Goal: Task Accomplishment & Management: Complete application form

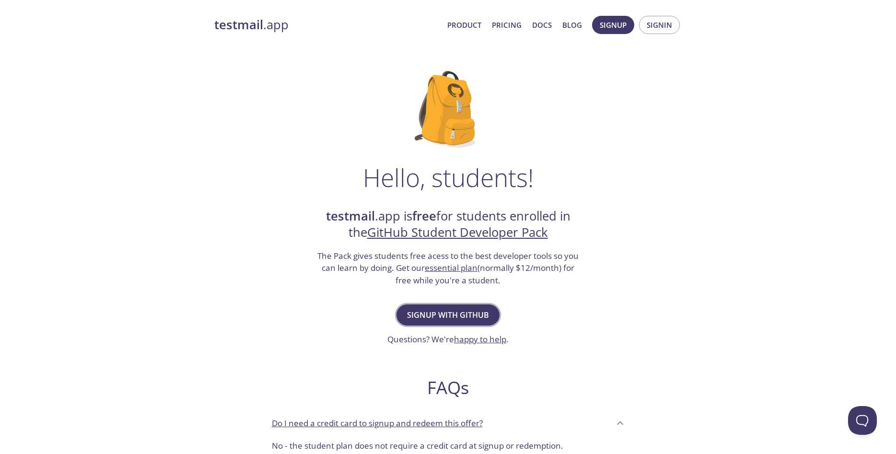
click at [474, 311] on span "Signup with GitHub" at bounding box center [448, 314] width 82 height 13
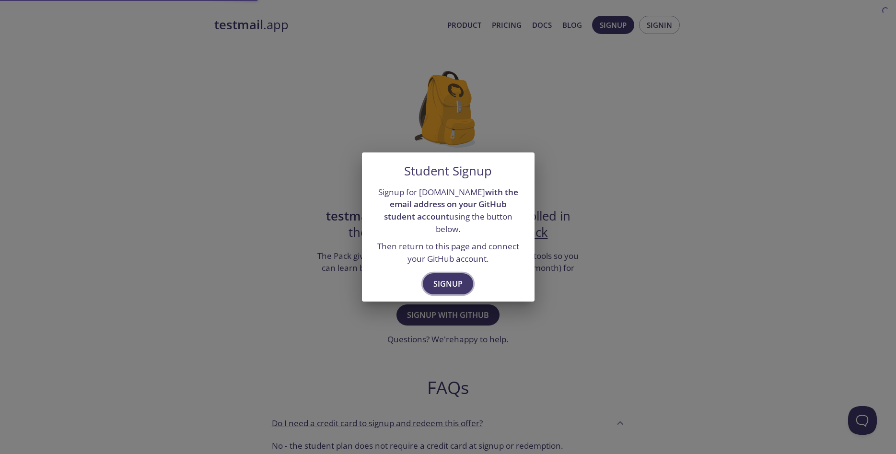
click at [451, 282] on span "Signup" at bounding box center [448, 283] width 29 height 13
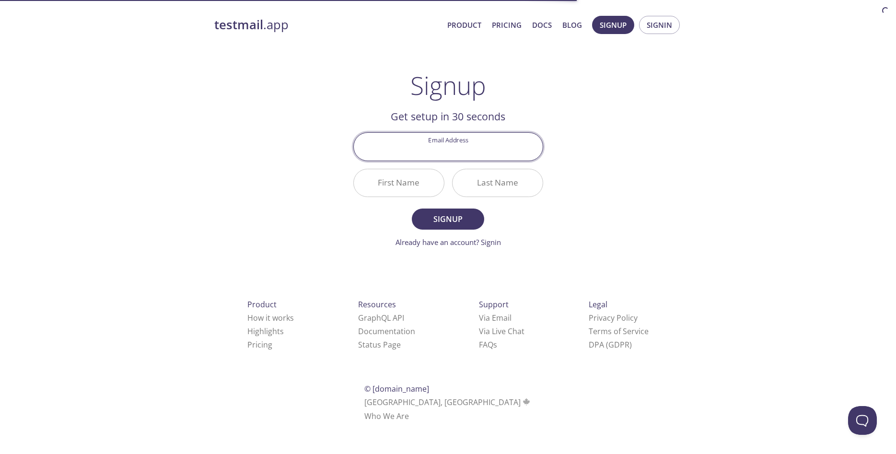
click at [464, 150] on input "Email Address" at bounding box center [448, 146] width 189 height 27
type input "[EMAIL_ADDRESS][DOMAIN_NAME]"
click at [415, 179] on input "First Name" at bounding box center [399, 182] width 90 height 27
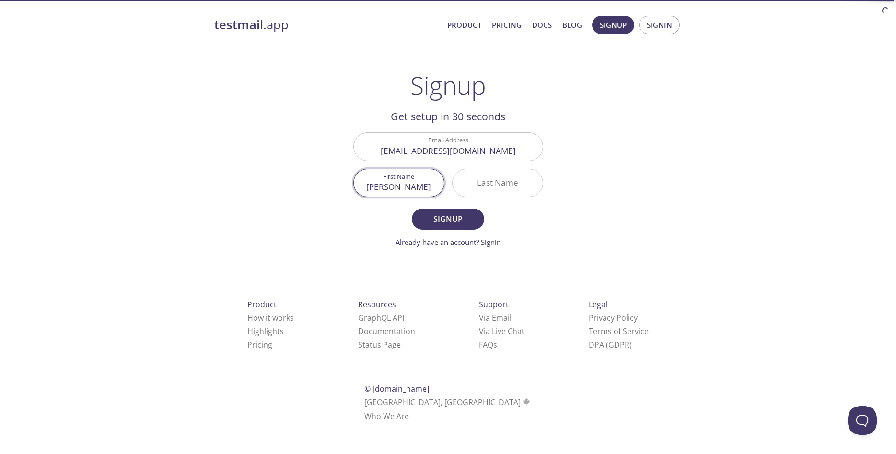
type input "[PERSON_NAME]"
click at [494, 183] on input "l" at bounding box center [498, 182] width 90 height 27
type input "liyaghi"
click at [454, 228] on button "Signup" at bounding box center [448, 219] width 72 height 21
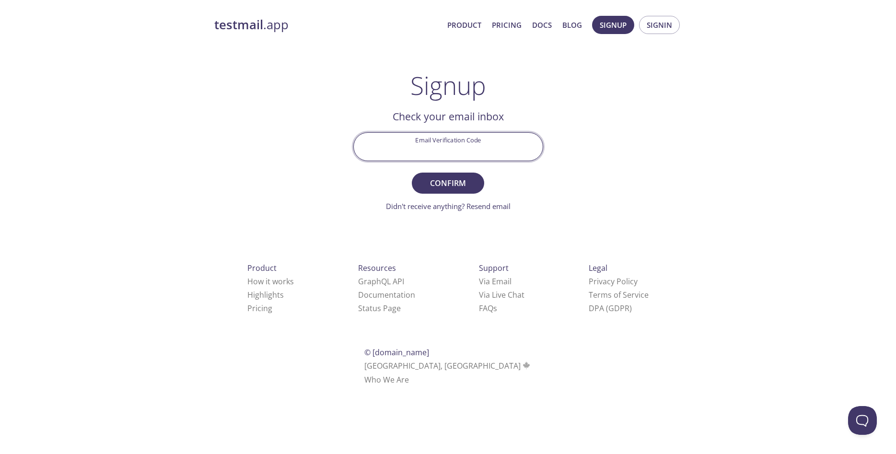
click at [433, 155] on input "Email Verification Code" at bounding box center [448, 146] width 189 height 27
type input "9wp8bdc"
click at [412, 173] on button "Confirm" at bounding box center [448, 183] width 72 height 21
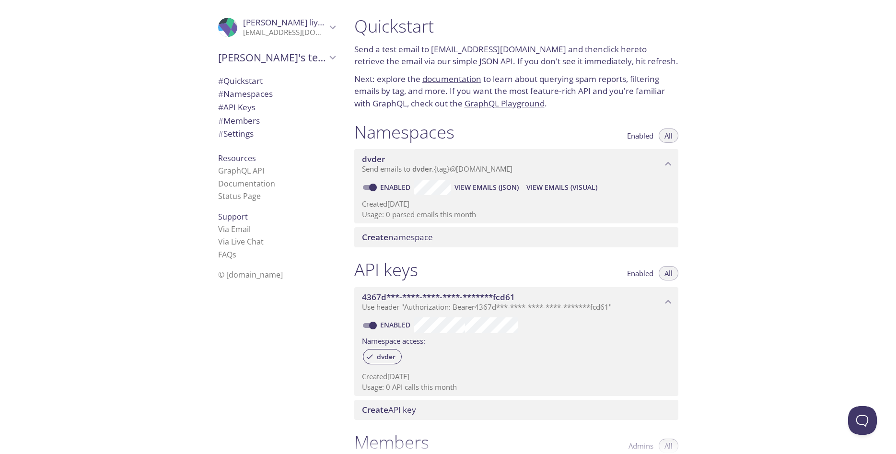
click at [256, 81] on span "# Quickstart" at bounding box center [240, 80] width 45 height 11
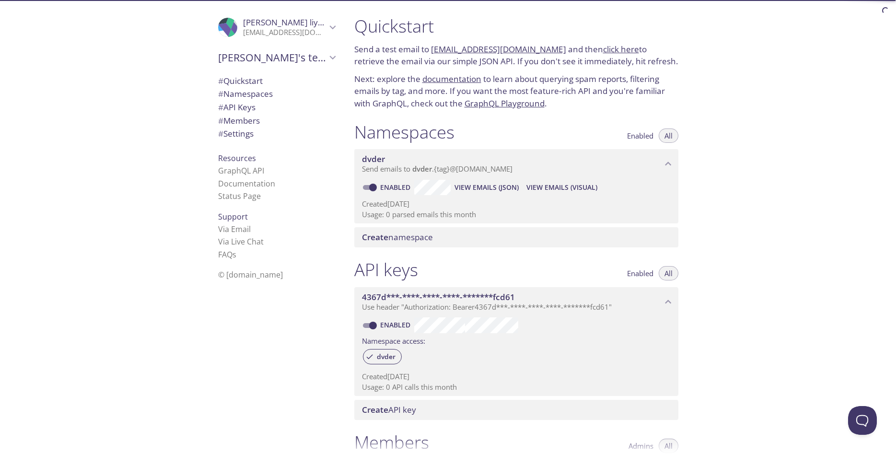
click at [425, 235] on span "Create namespace" at bounding box center [397, 237] width 71 height 11
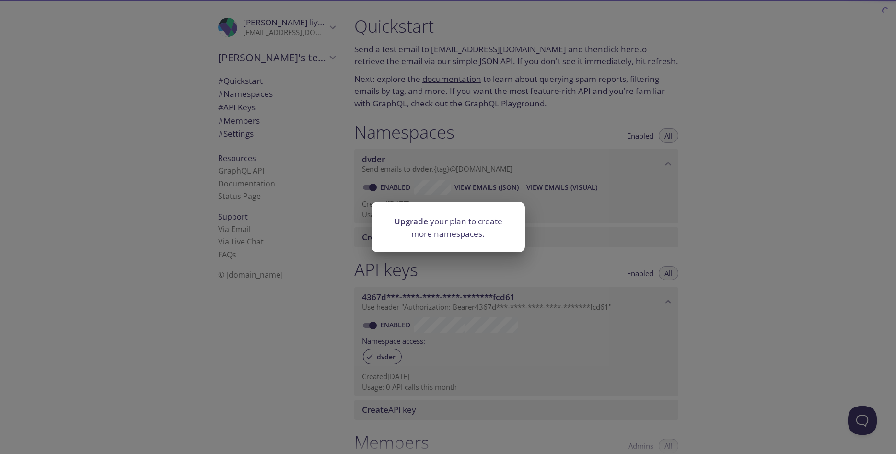
click at [547, 242] on div "Upgrade your plan to create more namespaces." at bounding box center [448, 227] width 896 height 454
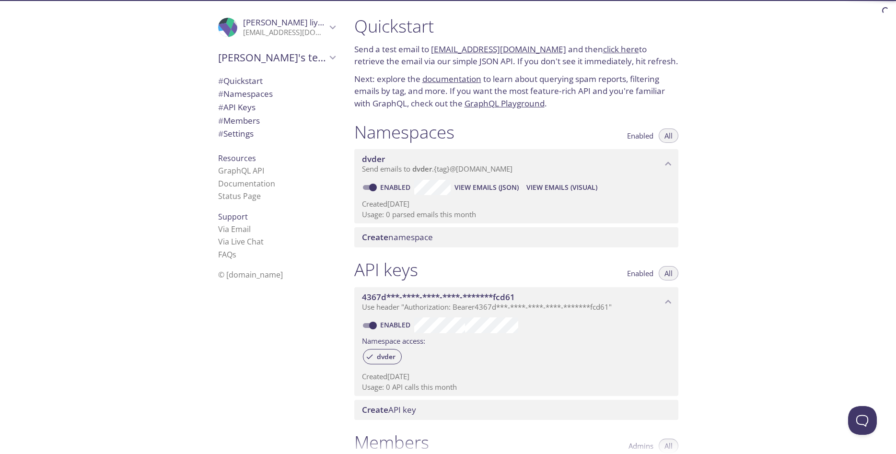
click at [554, 189] on span "View Emails (Visual)" at bounding box center [562, 188] width 71 height 12
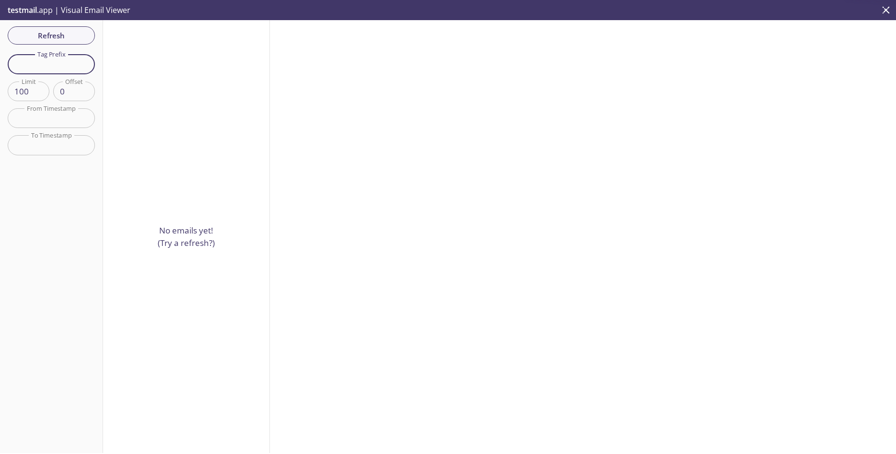
click at [51, 66] on input "text" at bounding box center [51, 64] width 87 height 20
click at [31, 93] on input "100" at bounding box center [29, 92] width 42 height 20
click at [19, 95] on input "100" at bounding box center [29, 92] width 42 height 20
click at [30, 95] on input "55" at bounding box center [29, 92] width 42 height 20
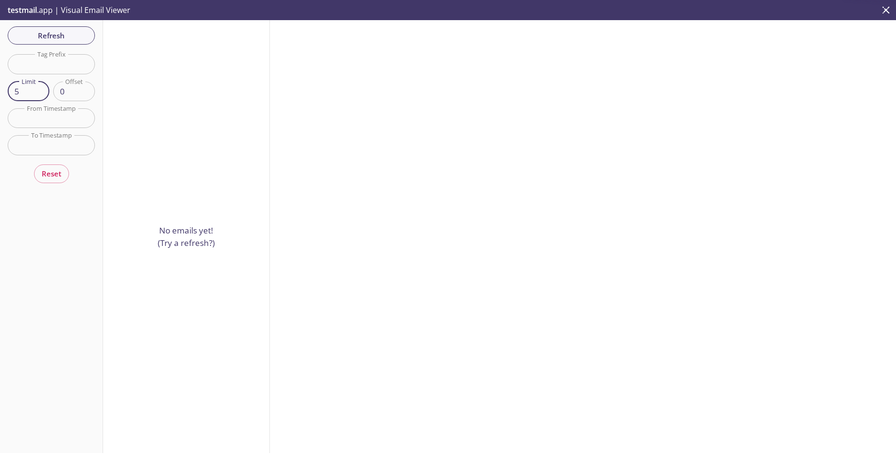
type input "5"
click at [55, 120] on input "text" at bounding box center [51, 118] width 87 height 20
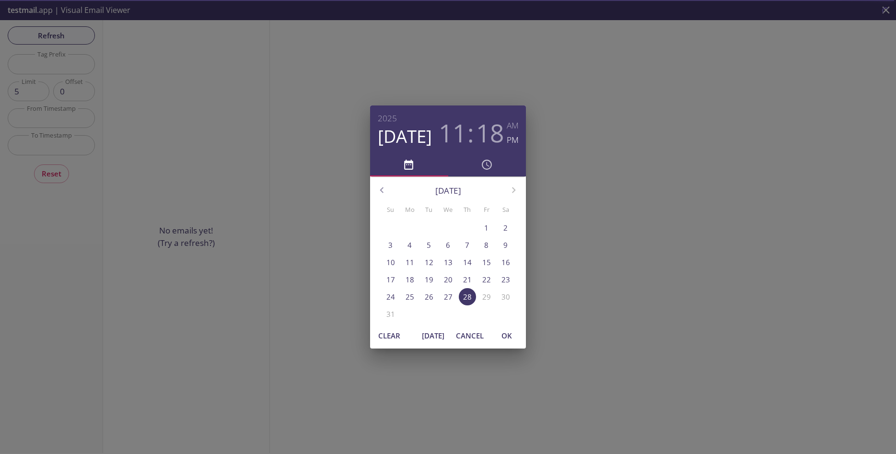
click at [207, 234] on div "2025 Aug 28 11 : 18 AM PM August 2025 Su Mo Tu We Th Fr Sa 27 28 29 30 31 1 2 3…" at bounding box center [448, 227] width 896 height 454
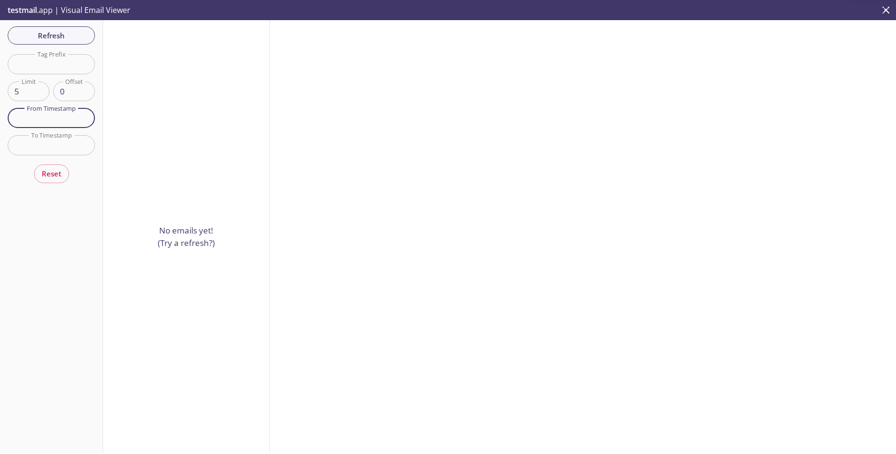
click at [205, 240] on p "No emails yet! (Try a refresh?)" at bounding box center [186, 236] width 57 height 24
click at [64, 71] on input "text" at bounding box center [51, 64] width 87 height 20
type input "gmail"
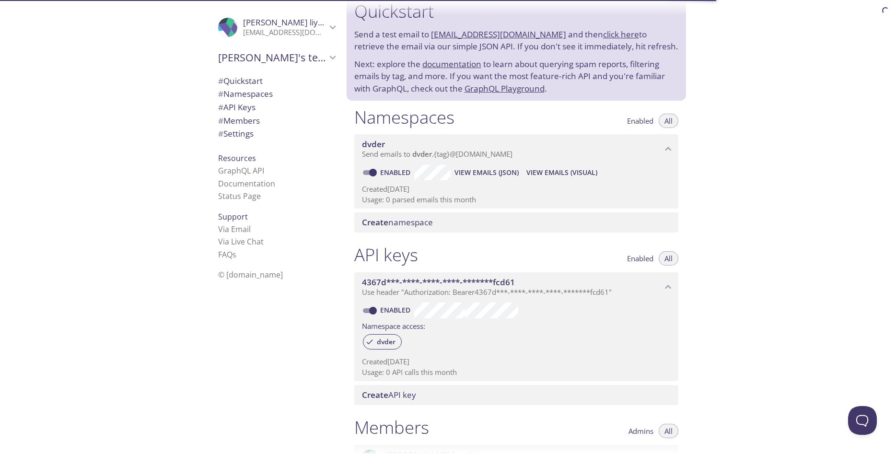
scroll to position [15, 0]
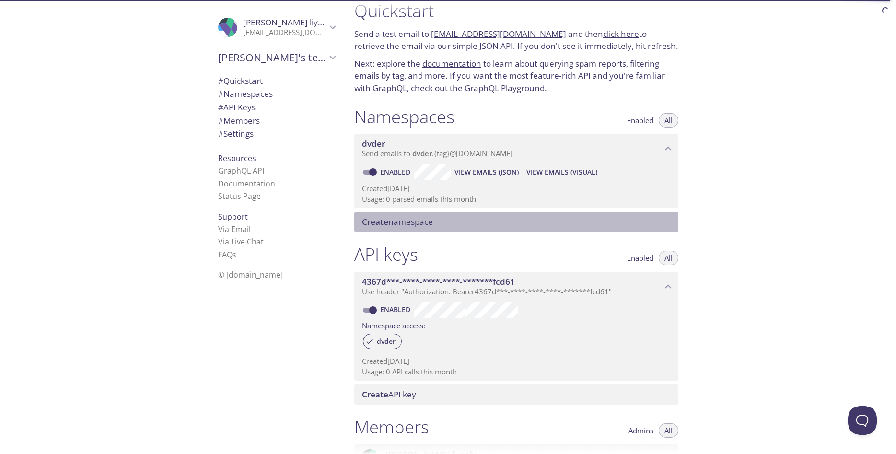
click at [476, 222] on span "Create namespace" at bounding box center [518, 222] width 313 height 11
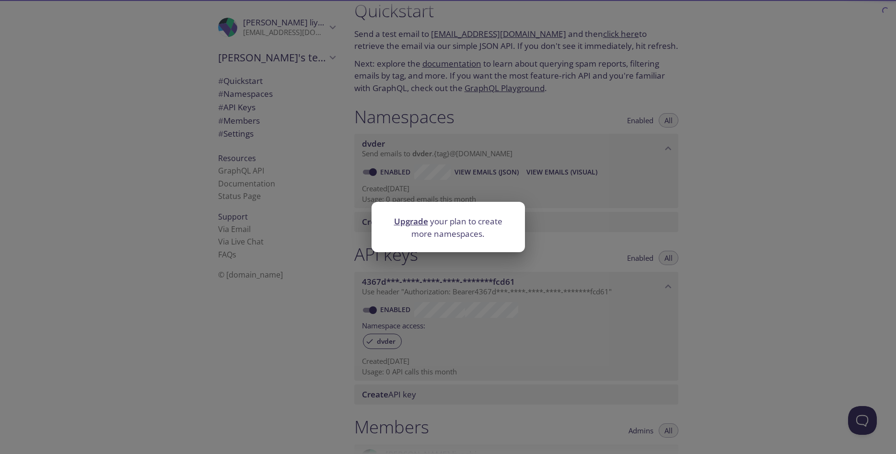
click at [596, 244] on div "Upgrade your plan to create more namespaces." at bounding box center [448, 227] width 896 height 454
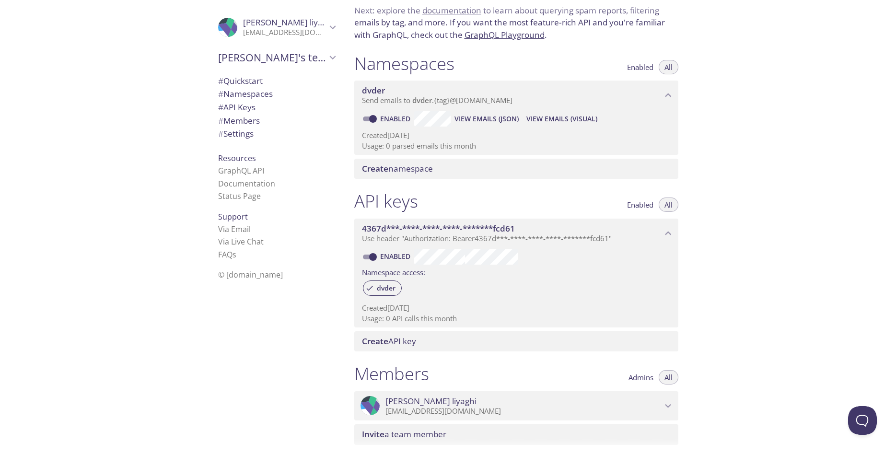
scroll to position [228, 0]
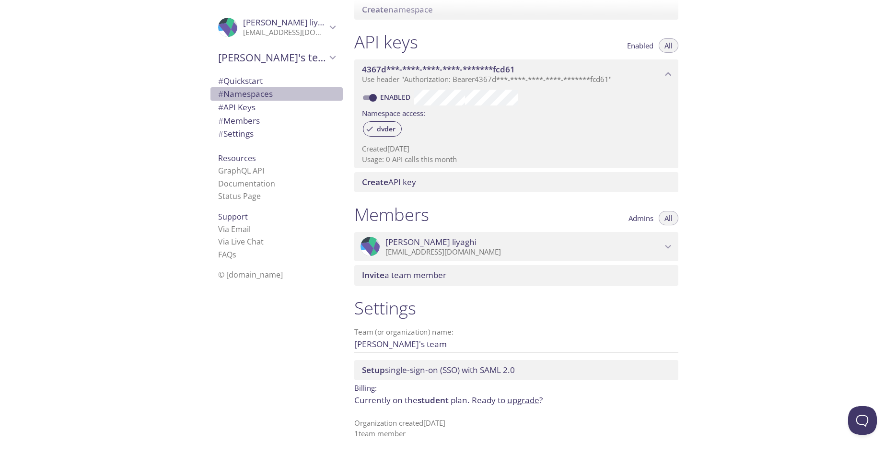
click at [283, 95] on span "# Namespaces" at bounding box center [276, 94] width 117 height 12
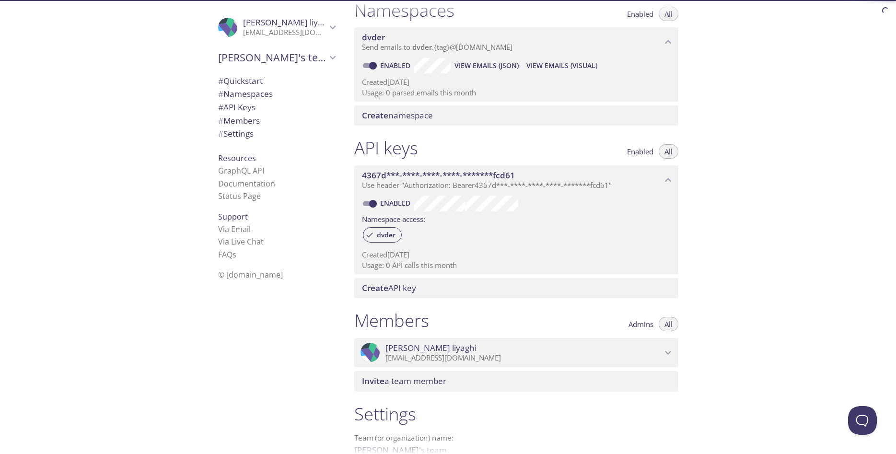
scroll to position [121, 0]
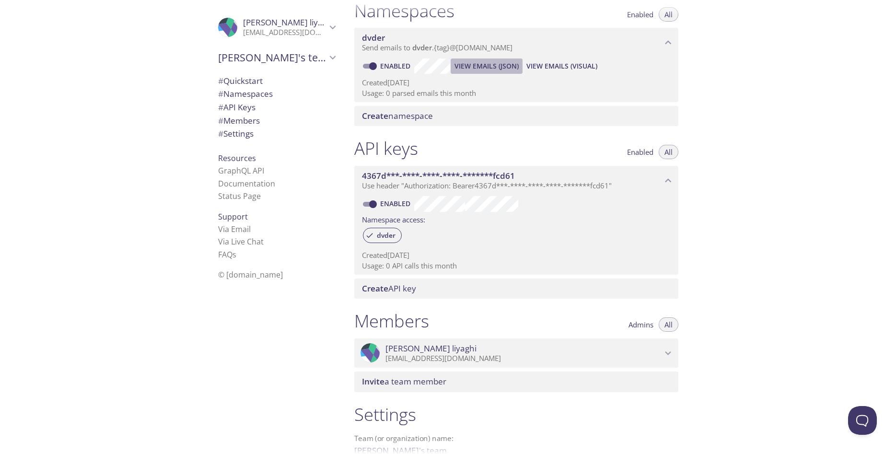
click at [506, 68] on span "View Emails (JSON)" at bounding box center [487, 66] width 64 height 12
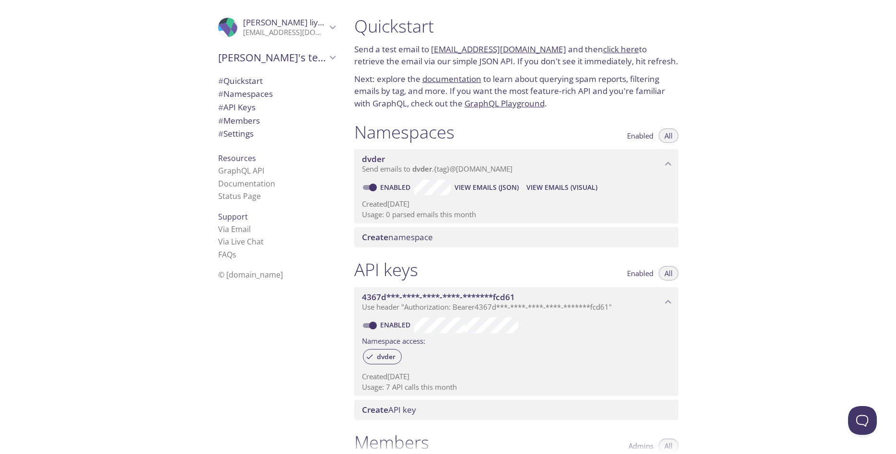
click at [239, 365] on div ".cls-1 { fill: #6d5ca8; } .cls-2 { fill: #3fc191; } .cls-3 { fill: #3b4752; } .…" at bounding box center [275, 227] width 144 height 454
click at [239, 53] on span "Ali's team" at bounding box center [272, 57] width 108 height 13
click at [275, 30] on p "[EMAIL_ADDRESS][DOMAIN_NAME]" at bounding box center [284, 33] width 83 height 10
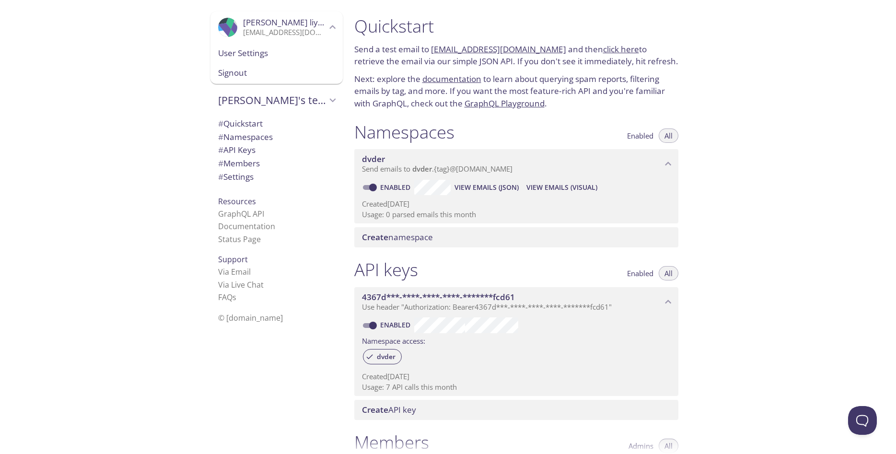
click at [275, 30] on p "[EMAIL_ADDRESS][DOMAIN_NAME]" at bounding box center [284, 33] width 83 height 10
